Goal: Task Accomplishment & Management: Use online tool/utility

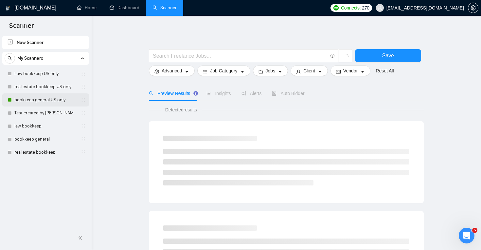
click at [51, 97] on link "bookkeep general US only" at bounding box center [45, 99] width 62 height 13
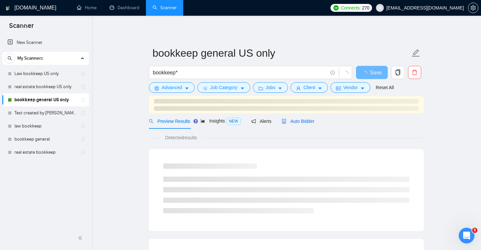
click at [297, 121] on div "Auto Bidder" at bounding box center [298, 120] width 32 height 7
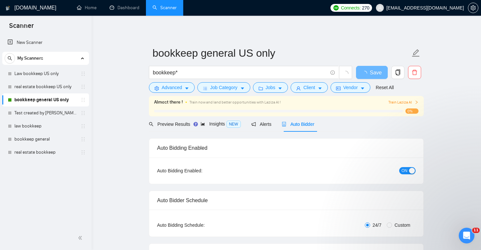
checkbox input "true"
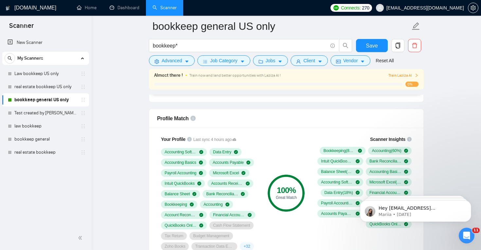
scroll to position [413, 0]
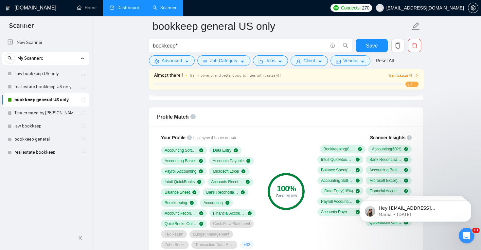
click at [112, 7] on link "Dashboard" at bounding box center [125, 8] width 30 height 6
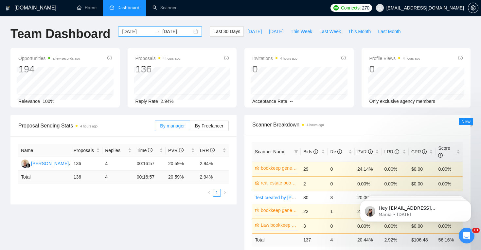
click at [143, 33] on input "[DATE]" at bounding box center [137, 31] width 30 height 7
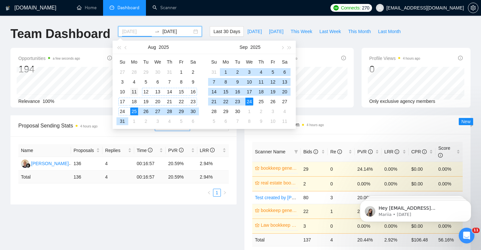
type input "[DATE]"
click at [137, 92] on div "11" at bounding box center [134, 92] width 8 height 8
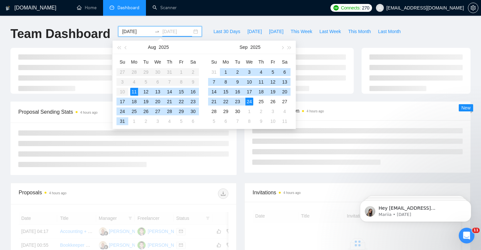
type input "[DATE]"
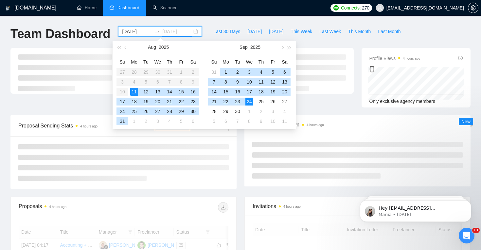
click at [250, 98] on div "24" at bounding box center [249, 101] width 8 height 8
